Goal: Task Accomplishment & Management: Manage account settings

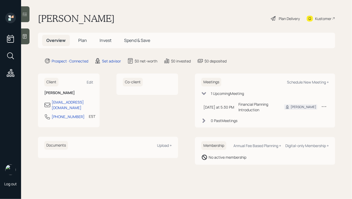
click at [26, 38] on icon at bounding box center [25, 36] width 4 height 4
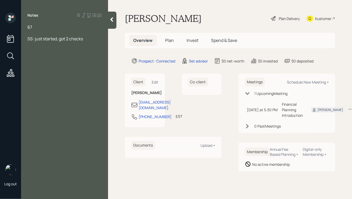
click at [33, 26] on div "67" at bounding box center [64, 27] width 74 height 6
click at [53, 28] on div "67, working" at bounding box center [64, 27] width 74 height 6
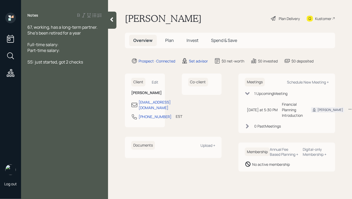
click at [63, 51] on div "Part-time salary:" at bounding box center [64, 50] width 74 height 6
click at [89, 63] on div "SS: just started, got 2 checks" at bounding box center [64, 62] width 74 height 6
click at [50, 73] on div at bounding box center [64, 74] width 74 height 6
click at [65, 109] on div "Precious metals:" at bounding box center [64, 109] width 74 height 6
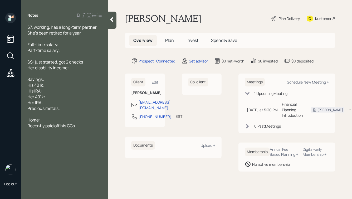
click at [87, 35] on div "67, working, has a long-term partner. She's been retired for a year" at bounding box center [64, 30] width 74 height 12
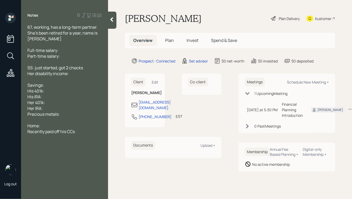
click at [82, 133] on div "Recently paid off his CCs" at bounding box center [64, 132] width 74 height 6
click at [97, 28] on span "67, working, has a long-term partner. She's been retired for a year, name is [P…" at bounding box center [62, 32] width 71 height 17
click at [68, 39] on div "67, working, has a long-term partner since '94. She's been retired for a year, …" at bounding box center [64, 32] width 74 height 17
click at [90, 151] on div "Main pain: When can he retire?" at bounding box center [64, 149] width 74 height 6
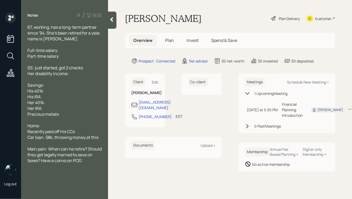
click at [69, 51] on div "Full-time salary:" at bounding box center [64, 50] width 74 height 6
click at [66, 54] on div "Part-time salary:" at bounding box center [64, 56] width 74 height 6
click at [66, 50] on div "Full-time salary:" at bounding box center [64, 50] width 74 height 6
drag, startPoint x: 47, startPoint y: 57, endPoint x: 58, endPoint y: 57, distance: 10.8
click at [58, 57] on span "Part-time salary:" at bounding box center [43, 56] width 32 height 6
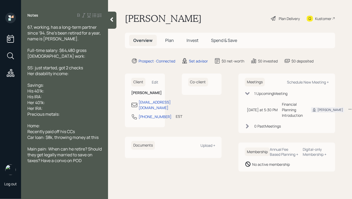
click at [65, 56] on div "[DEMOGRAPHIC_DATA] work:" at bounding box center [64, 56] width 74 height 6
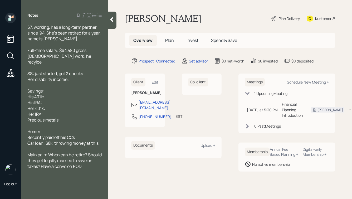
click at [58, 58] on span "[DEMOGRAPHIC_DATA] work: he recylce" at bounding box center [59, 59] width 65 height 12
click at [64, 61] on div "[DEMOGRAPHIC_DATA] work: $20k incomes, he recylce" at bounding box center [64, 59] width 74 height 12
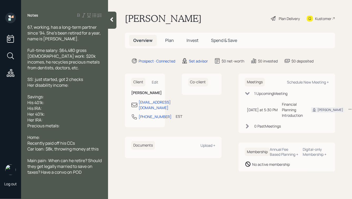
click at [67, 83] on span "Her disability income:" at bounding box center [47, 85] width 41 height 6
click at [89, 80] on div "SS: just started, got 2 checks" at bounding box center [64, 80] width 74 height 6
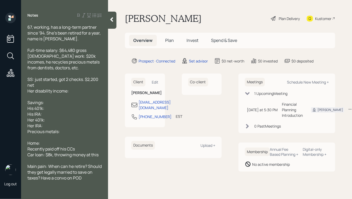
click at [72, 92] on div "Her disability income:" at bounding box center [64, 91] width 74 height 6
click at [70, 92] on span "Her disability income: $2,200 monthly" at bounding box center [63, 91] width 73 height 6
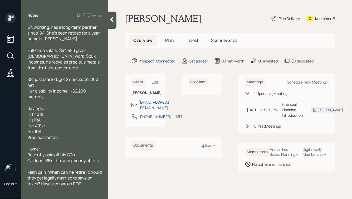
click at [66, 110] on div "Savings:" at bounding box center [64, 109] width 74 height 6
click at [57, 41] on div "67, working, has a long-term partner since '94. She's been retired for a year, …" at bounding box center [64, 32] width 74 height 17
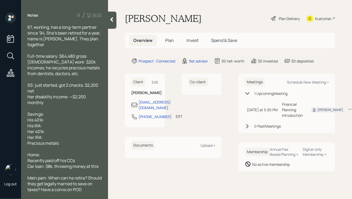
click at [57, 97] on div "Her disability income: ~$2,200 monthly" at bounding box center [64, 100] width 74 height 12
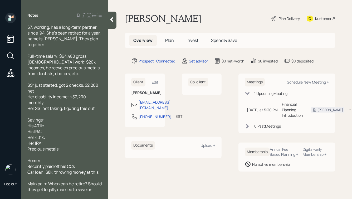
click at [51, 117] on div "Savings:" at bounding box center [64, 120] width 74 height 6
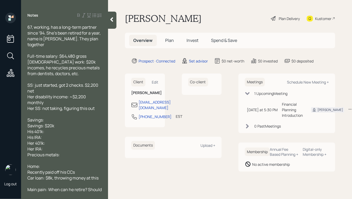
click at [54, 117] on div "Savings:" at bounding box center [64, 120] width 74 height 6
click at [53, 129] on div "His 401k:" at bounding box center [64, 132] width 74 height 6
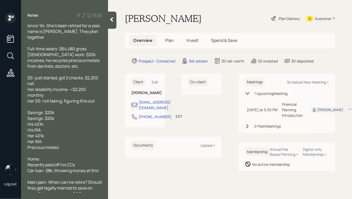
click at [53, 156] on div "Home:" at bounding box center [64, 159] width 74 height 6
click at [56, 116] on div "Savings: $20k" at bounding box center [64, 119] width 74 height 6
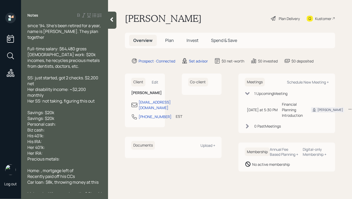
scroll to position [19, 0]
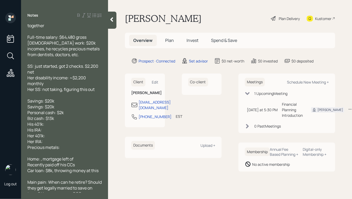
click at [51, 121] on div "His 401k:" at bounding box center [64, 124] width 74 height 6
click at [48, 127] on div "His IRA:" at bounding box center [64, 130] width 74 height 6
click at [55, 121] on div "His 401k:" at bounding box center [64, 124] width 74 height 6
click at [52, 127] on div "His IRA:" at bounding box center [64, 130] width 74 height 6
click at [51, 133] on div "Her 401k:" at bounding box center [64, 136] width 74 height 6
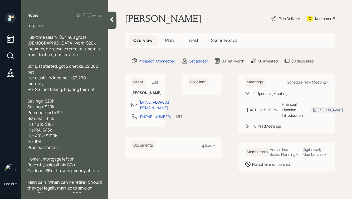
click at [36, 133] on span "Her 401k: $100k" at bounding box center [42, 136] width 30 height 6
click at [53, 139] on div "Her IRA:" at bounding box center [64, 142] width 74 height 6
click at [74, 145] on div "Precious metals:" at bounding box center [64, 148] width 74 height 6
drag, startPoint x: 71, startPoint y: 144, endPoint x: 24, endPoint y: 146, distance: 47.0
click at [24, 146] on div "67, working, has a long-term partner since '94. She's been retired for a year, …" at bounding box center [64, 108] width 87 height 169
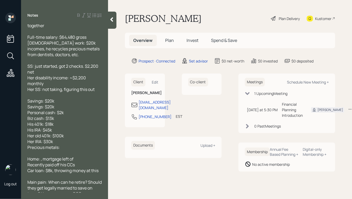
click at [58, 145] on span "Precious metals:" at bounding box center [43, 148] width 32 height 6
drag, startPoint x: 71, startPoint y: 143, endPoint x: 23, endPoint y: 143, distance: 48.0
click at [23, 143] on div "67, working, has a long-term partner since '94. She's been retired for a year, …" at bounding box center [64, 108] width 87 height 169
click at [57, 145] on span "Precious metals:" at bounding box center [43, 148] width 32 height 6
click at [72, 146] on div "Precious metals:" at bounding box center [64, 148] width 74 height 6
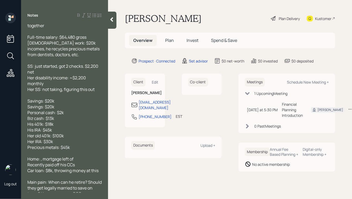
click at [41, 156] on span "Home: , mortgage left of" at bounding box center [50, 159] width 46 height 6
drag, startPoint x: 68, startPoint y: 156, endPoint x: 99, endPoint y: 154, distance: 31.2
click at [99, 156] on div "Home: $495k value, mortgage left of" at bounding box center [64, 159] width 74 height 6
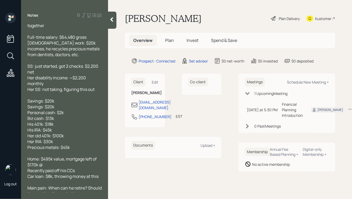
click at [60, 163] on div "Home: $495k value, mortgage left of $170k @" at bounding box center [64, 162] width 74 height 12
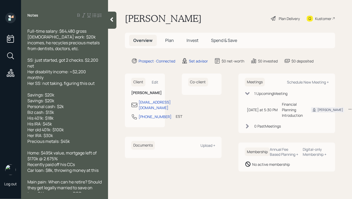
drag, startPoint x: 85, startPoint y: 189, endPoint x: 33, endPoint y: 173, distance: 55.1
click at [33, 173] on div "67, working, has a long-term partner since '94. She's been retired for a year, …" at bounding box center [64, 97] width 74 height 197
click at [85, 190] on div "Main pain: When can he retire? Should they get legally married to save on taxes…" at bounding box center [64, 187] width 74 height 17
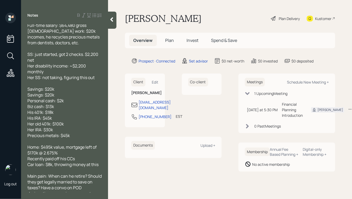
scroll to position [0, 0]
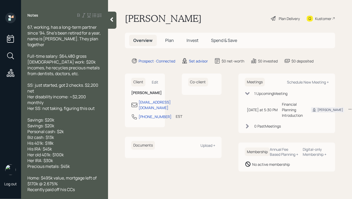
click at [111, 22] on div at bounding box center [112, 20] width 8 height 17
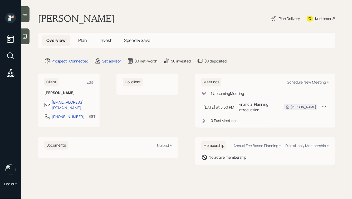
click at [26, 35] on icon at bounding box center [24, 36] width 5 height 5
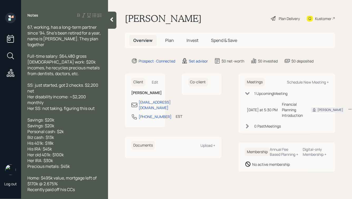
scroll to position [31, 0]
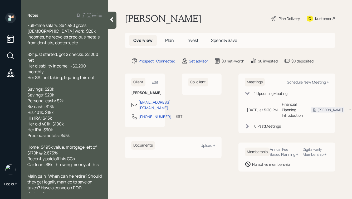
click at [61, 114] on div "Savings: $20k Savings: $20k Personal cash: $2k Biz cash: $13k His 401k: $18k Hi…" at bounding box center [64, 112] width 74 height 52
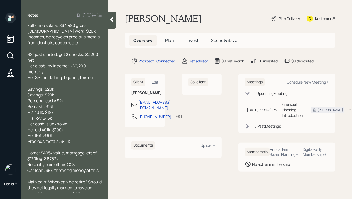
click at [114, 18] on icon at bounding box center [111, 19] width 5 height 5
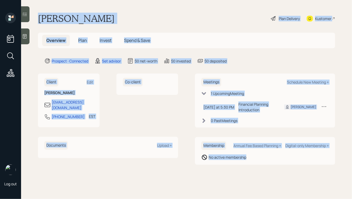
drag, startPoint x: 38, startPoint y: 17, endPoint x: 244, endPoint y: 172, distance: 257.9
click at [244, 172] on main "[PERSON_NAME] Plan Delivery Kustomer Overview Plan Invest Spend & Save Prospect…" at bounding box center [186, 99] width 331 height 199
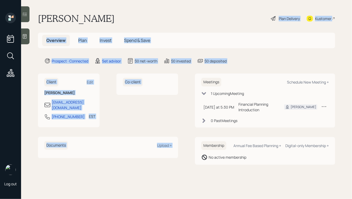
drag, startPoint x: 237, startPoint y: 66, endPoint x: 103, endPoint y: 15, distance: 142.7
click at [103, 15] on main "[PERSON_NAME] Plan Delivery Kustomer Overview Plan Invest Spend & Save Prospect…" at bounding box center [186, 99] width 331 height 199
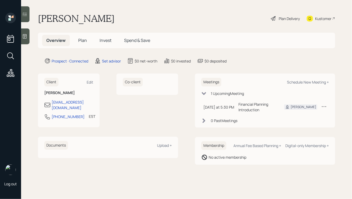
click at [87, 17] on h1 "[PERSON_NAME]" at bounding box center [76, 19] width 77 height 12
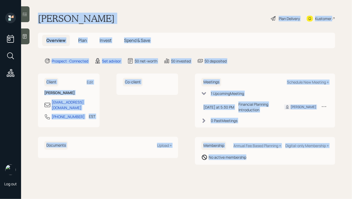
drag, startPoint x: 39, startPoint y: 17, endPoint x: 274, endPoint y: 163, distance: 276.3
click at [274, 163] on main "[PERSON_NAME] Plan Delivery Kustomer Overview Plan Invest Spend & Save Prospect…" at bounding box center [186, 99] width 331 height 199
click at [274, 163] on div "Membership Annual Fee Based Planning + Digital-only Membership + No active memb…" at bounding box center [265, 151] width 140 height 28
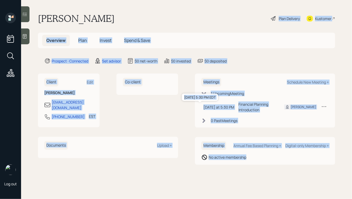
drag, startPoint x: 274, startPoint y: 163, endPoint x: 168, endPoint y: 20, distance: 177.8
click at [168, 20] on main "[PERSON_NAME] Plan Delivery Kustomer Overview Plan Invest Spend & Save Prospect…" at bounding box center [186, 99] width 331 height 199
click at [168, 20] on div "[PERSON_NAME] Plan Delivery Kustomer" at bounding box center [187, 19] width 298 height 12
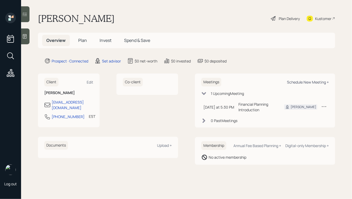
click at [300, 80] on div "Schedule New Meeting +" at bounding box center [308, 82] width 42 height 5
select select "round-[PERSON_NAME]"
